Goal: Task Accomplishment & Management: Manage account settings

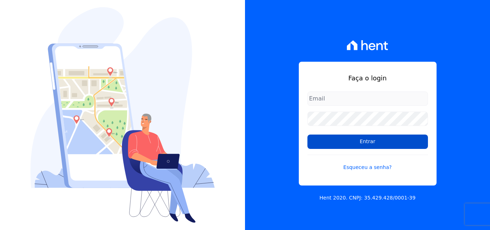
type input "[EMAIL_ADDRESS][DOMAIN_NAME]"
click at [370, 147] on input "Entrar" at bounding box center [367, 141] width 120 height 14
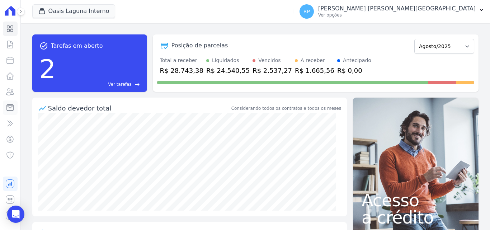
click at [8, 106] on icon at bounding box center [10, 107] width 9 height 9
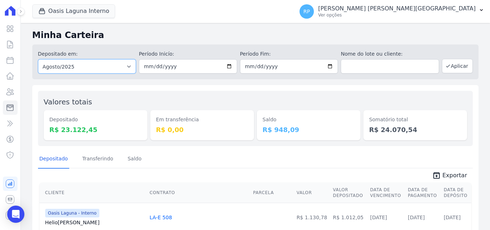
click at [85, 67] on select "Todos os meses Janeiro/2020 Fevereiro/2020 Março/2020 Abril/2020 Maio/2020 Junh…" at bounding box center [87, 66] width 98 height 14
select select "all"
click at [38, 59] on select "Todos os meses Janeiro/2020 Fevereiro/2020 Março/2020 Abril/2020 Maio/2020 Junh…" at bounding box center [87, 66] width 98 height 14
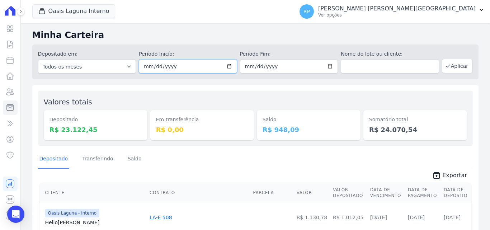
click at [226, 65] on input "date" at bounding box center [188, 66] width 98 height 14
type input "[DATE]"
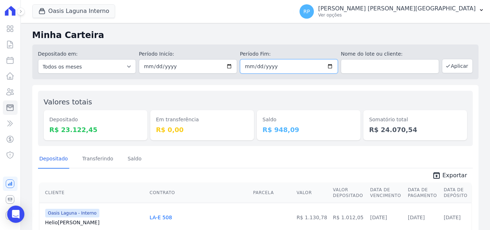
click at [325, 67] on input "date" at bounding box center [289, 66] width 98 height 14
type input "[DATE]"
click at [447, 69] on button "Aplicar" at bounding box center [457, 66] width 31 height 14
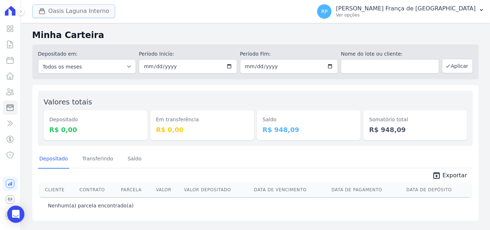
click at [73, 15] on button "Oasis Laguna Interno" at bounding box center [73, 11] width 83 height 14
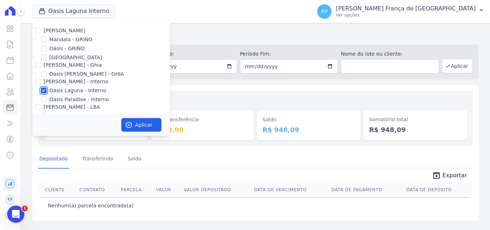
click at [41, 88] on input "Oasis Laguna - Interno" at bounding box center [44, 90] width 6 height 6
checkbox input "false"
click at [45, 49] on input "Oásis - GRIÑO" at bounding box center [44, 49] width 6 height 6
checkbox input "true"
click at [143, 120] on button "Aplicar" at bounding box center [141, 125] width 40 height 14
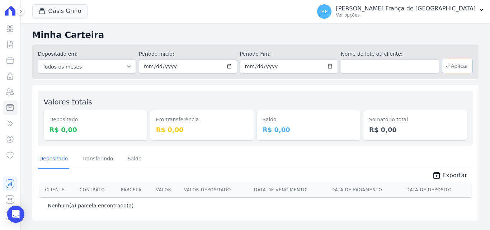
click at [457, 62] on button "Aplicar" at bounding box center [457, 66] width 31 height 14
click at [62, 9] on button "Oásis Griño" at bounding box center [59, 11] width 55 height 14
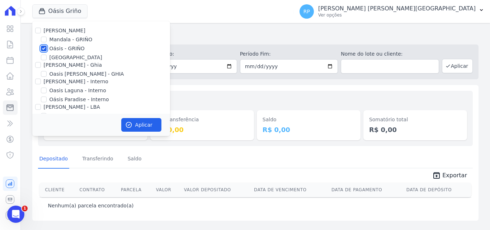
click at [44, 48] on input "Oásis - GRIÑO" at bounding box center [44, 49] width 6 height 6
checkbox input "false"
click at [38, 65] on input "[PERSON_NAME] - Ghia" at bounding box center [38, 65] width 6 height 6
checkbox input "true"
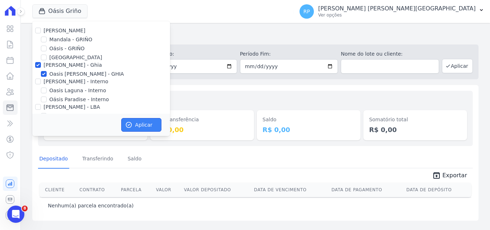
click at [127, 122] on icon "button" at bounding box center [128, 124] width 7 height 7
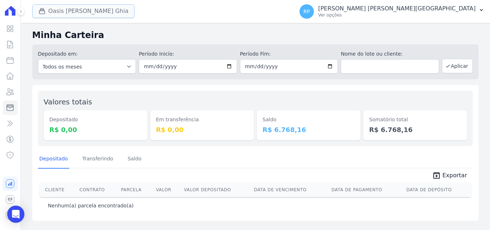
click at [80, 17] on button "Oasis Celina Guimaraes Ghia" at bounding box center [83, 11] width 102 height 14
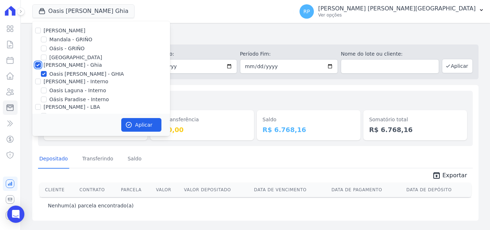
click at [37, 64] on input "[PERSON_NAME] - Ghia" at bounding box center [38, 65] width 6 height 6
checkbox input "false"
click at [41, 82] on input "[PERSON_NAME] - Interno" at bounding box center [38, 81] width 6 height 6
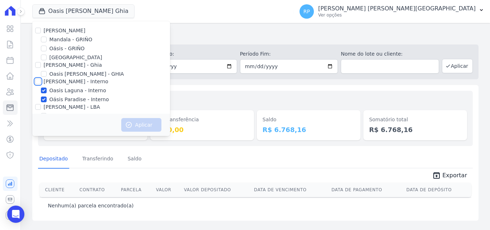
checkbox input "true"
click at [123, 125] on button "Aplicar" at bounding box center [141, 125] width 40 height 14
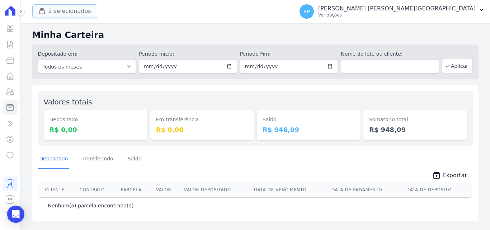
click at [61, 10] on button "2 selecionados" at bounding box center [64, 11] width 65 height 14
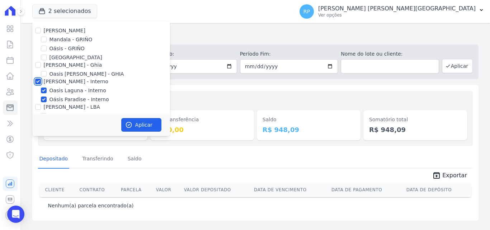
click at [38, 81] on input "[PERSON_NAME] - Interno" at bounding box center [38, 81] width 6 height 6
checkbox input "false"
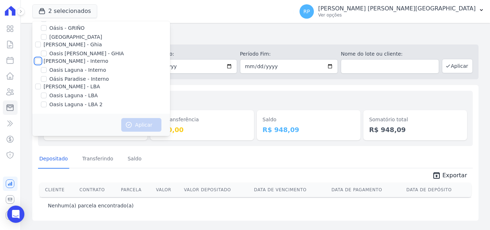
scroll to position [21, 0]
click at [39, 86] on input "[PERSON_NAME] - LBA" at bounding box center [38, 86] width 6 height 6
checkbox input "true"
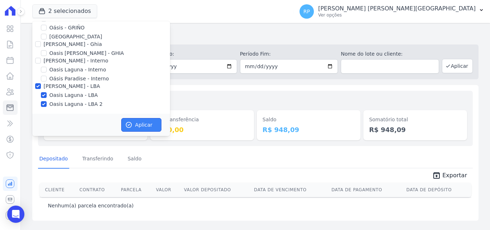
click at [147, 125] on button "Aplicar" at bounding box center [141, 125] width 40 height 14
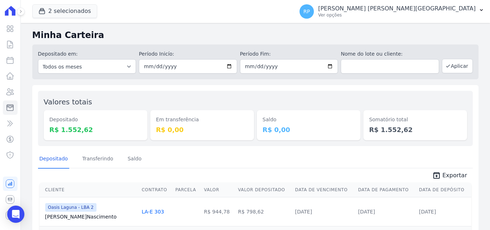
scroll to position [54, 0]
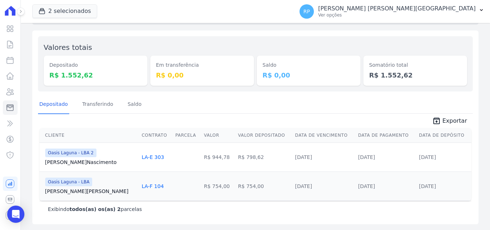
click at [449, 121] on span "Exportar" at bounding box center [454, 120] width 25 height 9
